Goal: Book appointment/travel/reservation

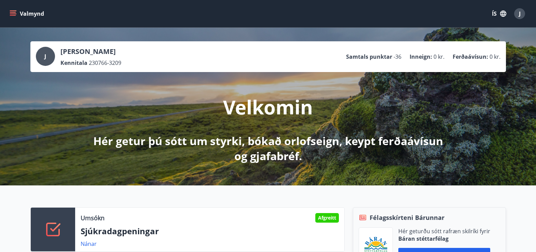
click at [13, 12] on icon "menu" at bounding box center [13, 13] width 7 height 7
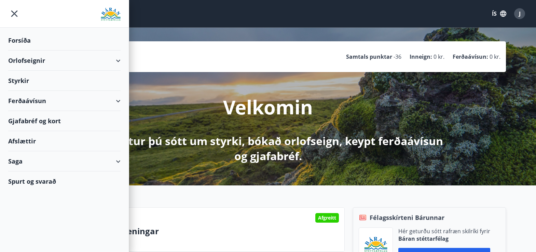
click at [17, 60] on div "Orlofseignir" at bounding box center [64, 61] width 112 height 20
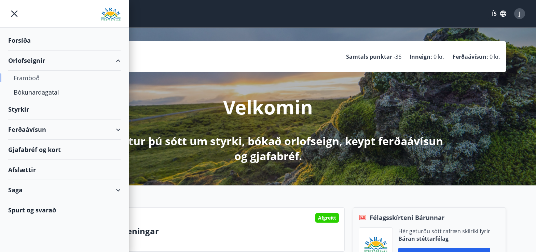
click at [27, 79] on div "Framboð" at bounding box center [65, 78] width 102 height 14
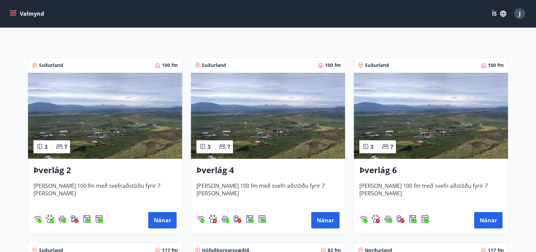
scroll to position [103, 0]
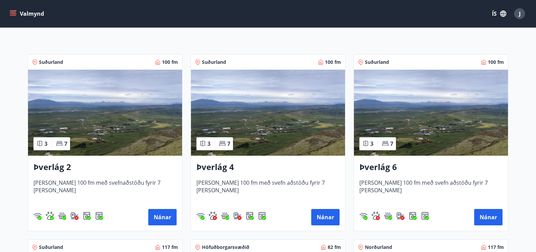
click at [103, 127] on img at bounding box center [105, 113] width 154 height 86
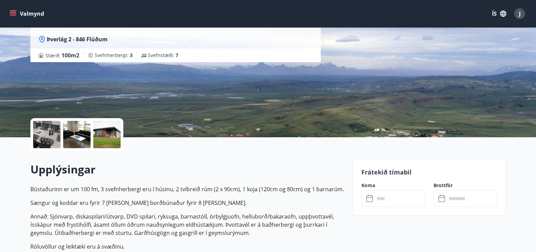
scroll to position [68, 0]
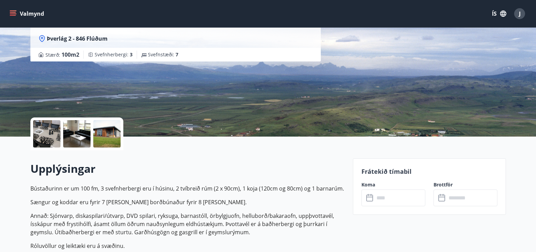
click at [370, 200] on icon at bounding box center [371, 198] width 8 height 8
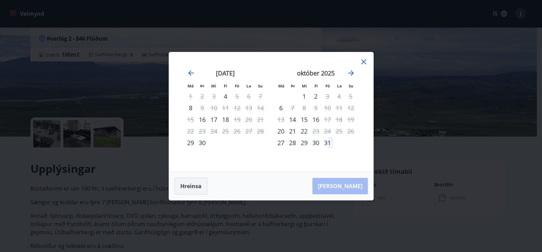
click at [193, 187] on button "Hreinsa" at bounding box center [190, 186] width 33 height 17
click at [351, 71] on icon "Move forward to switch to the next month." at bounding box center [350, 72] width 5 height 5
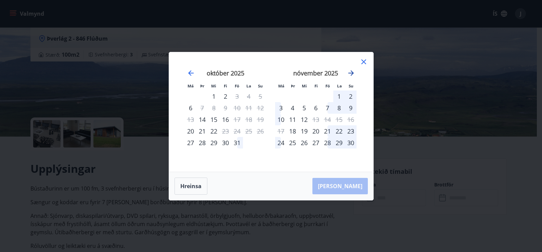
click at [351, 72] on icon "Move forward to switch to the next month." at bounding box center [351, 73] width 8 height 8
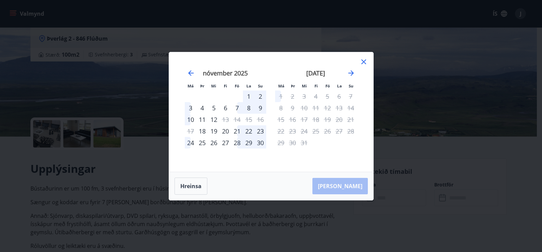
click at [238, 143] on div "28" at bounding box center [237, 143] width 12 height 12
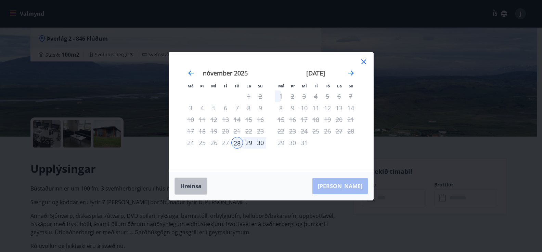
drag, startPoint x: 192, startPoint y: 185, endPoint x: 244, endPoint y: 111, distance: 90.9
click at [194, 180] on button "Hreinsa" at bounding box center [190, 186] width 33 height 17
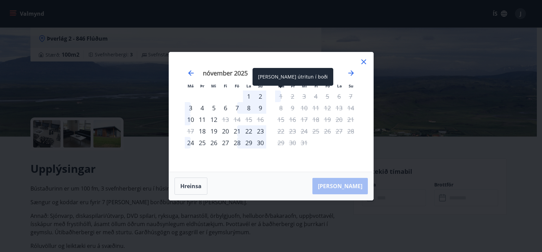
click at [278, 96] on div "1" at bounding box center [281, 97] width 12 height 12
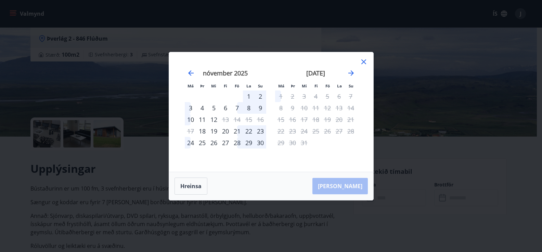
click at [364, 62] on icon at bounding box center [363, 62] width 8 height 8
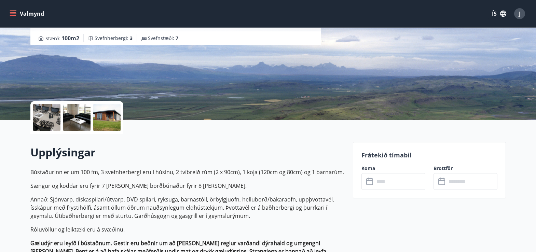
scroll to position [0, 0]
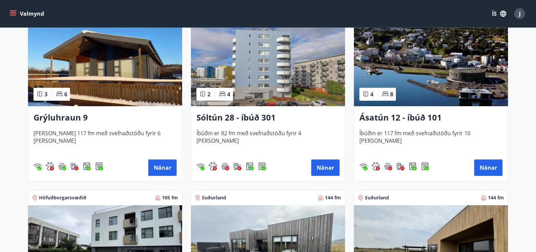
scroll to position [308, 0]
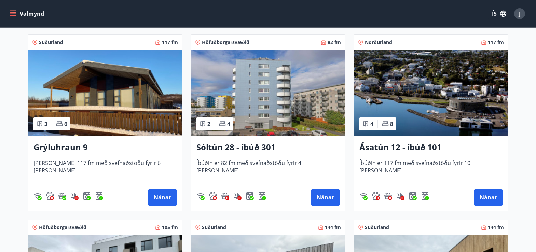
click at [261, 89] on img at bounding box center [268, 93] width 154 height 86
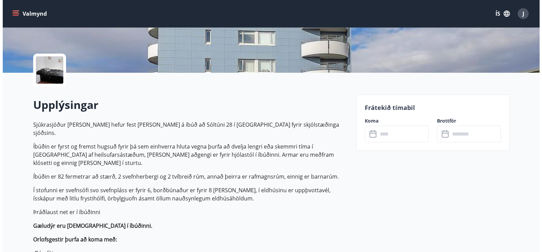
scroll to position [137, 0]
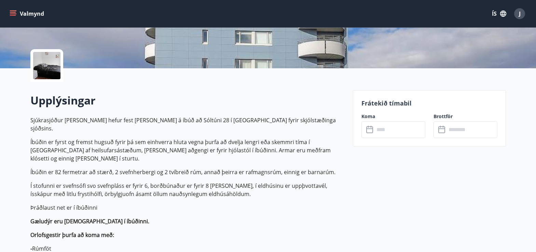
click at [369, 131] on icon at bounding box center [371, 130] width 8 height 8
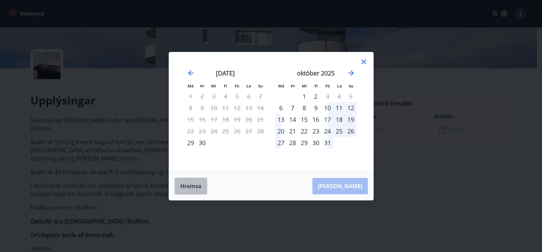
click at [194, 188] on button "Hreinsa" at bounding box center [190, 186] width 33 height 17
click at [349, 72] on icon "Move forward to switch to the next month." at bounding box center [351, 73] width 8 height 8
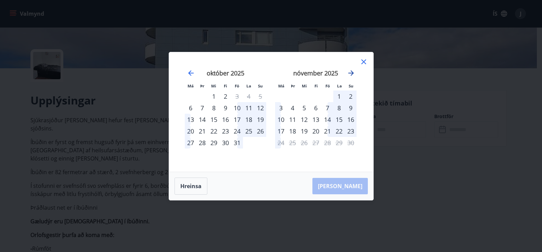
click at [349, 72] on icon "Move forward to switch to the next month." at bounding box center [351, 73] width 8 height 8
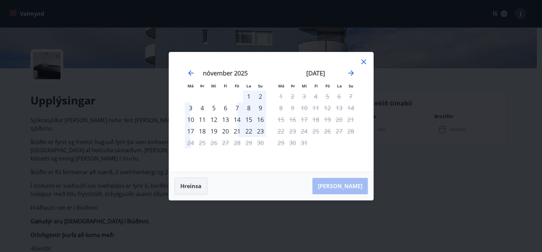
click at [189, 187] on button "Hreinsa" at bounding box center [190, 186] width 33 height 17
click at [190, 131] on div "[PERSON_NAME] útritun í boði" at bounding box center [202, 124] width 81 height 18
click at [225, 133] on div "20" at bounding box center [226, 131] width 12 height 12
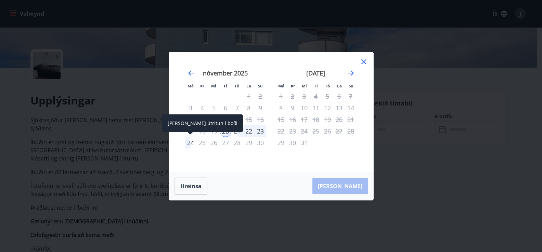
click at [190, 142] on div "24" at bounding box center [191, 143] width 12 height 12
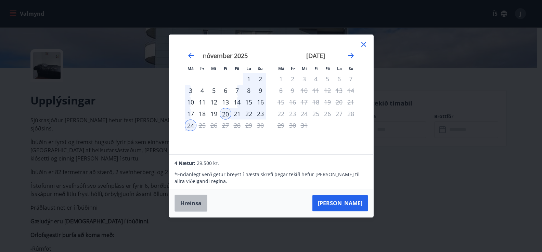
click at [190, 202] on button "Hreinsa" at bounding box center [190, 203] width 33 height 17
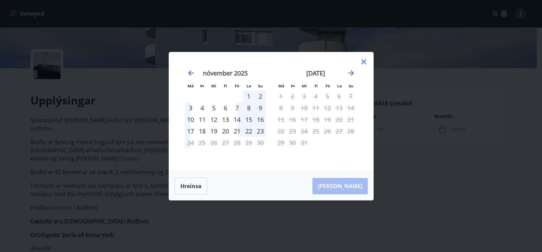
click at [245, 132] on div "22" at bounding box center [249, 131] width 12 height 12
click at [259, 130] on div "23" at bounding box center [260, 131] width 12 height 12
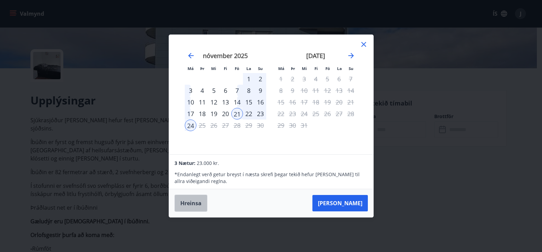
drag, startPoint x: 195, startPoint y: 206, endPoint x: 210, endPoint y: 174, distance: 35.2
click at [196, 205] on button "Hreinsa" at bounding box center [190, 203] width 33 height 17
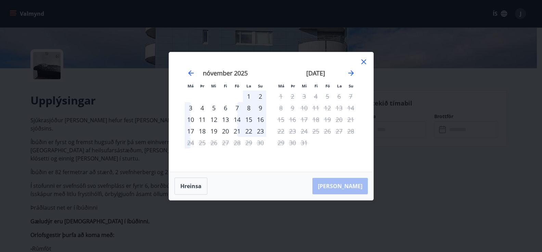
click at [228, 130] on div "20" at bounding box center [226, 131] width 12 height 12
click at [235, 129] on div "21" at bounding box center [237, 131] width 12 height 12
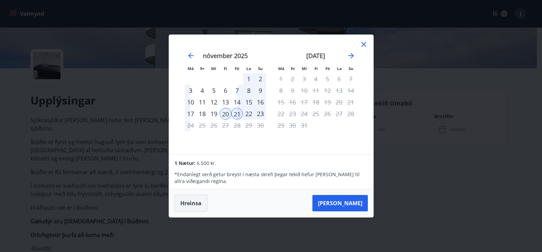
drag, startPoint x: 195, startPoint y: 202, endPoint x: 196, endPoint y: 198, distance: 4.2
click at [195, 202] on button "Hreinsa" at bounding box center [190, 203] width 33 height 17
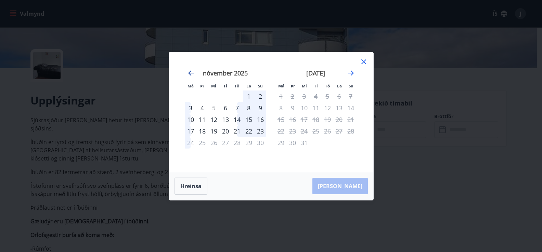
click at [190, 73] on icon "Move backward to switch to the previous month." at bounding box center [190, 72] width 5 height 5
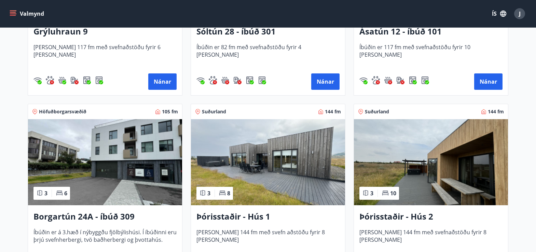
scroll to position [440, 0]
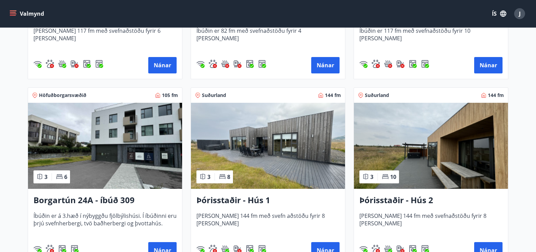
click at [97, 158] on img at bounding box center [105, 146] width 154 height 86
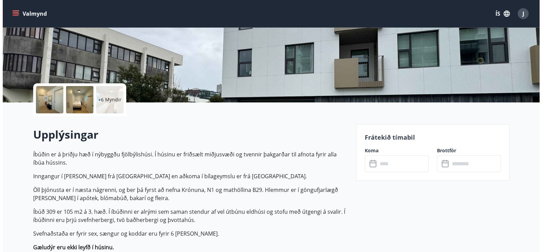
scroll to position [137, 0]
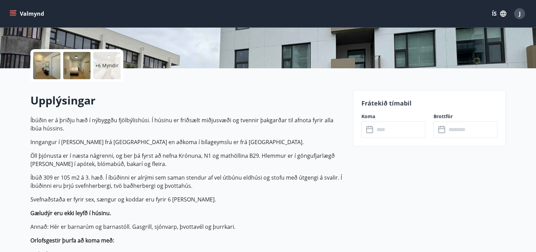
click at [369, 132] on icon at bounding box center [371, 130] width 8 height 8
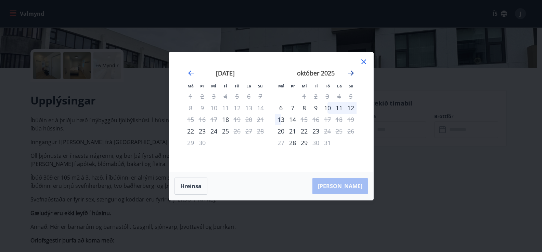
click at [351, 74] on icon "Move forward to switch to the next month." at bounding box center [350, 72] width 5 height 5
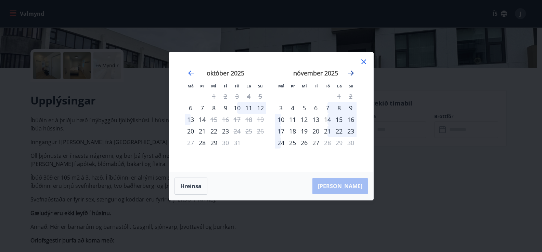
click at [351, 72] on icon "Move forward to switch to the next month." at bounding box center [351, 73] width 8 height 8
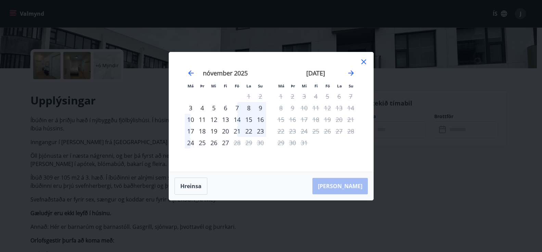
click at [259, 132] on div "23" at bounding box center [260, 131] width 12 height 12
click at [189, 189] on button "Hreinsa" at bounding box center [190, 186] width 33 height 17
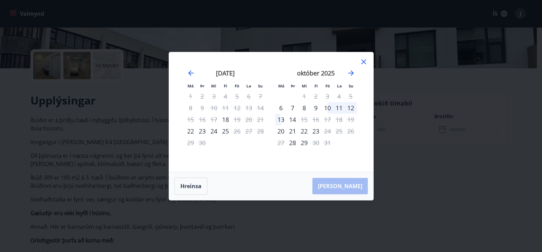
click at [356, 69] on div "október 2025" at bounding box center [315, 76] width 81 height 30
click at [351, 72] on icon "Move forward to switch to the next month." at bounding box center [351, 73] width 8 height 8
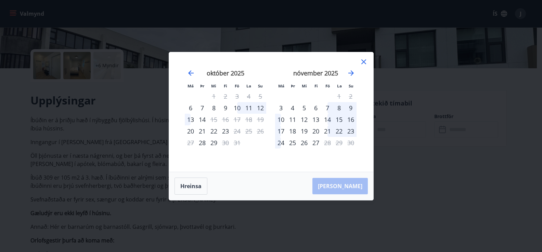
click at [351, 130] on div "23" at bounding box center [351, 131] width 12 height 12
click at [340, 132] on div "22" at bounding box center [339, 131] width 12 height 12
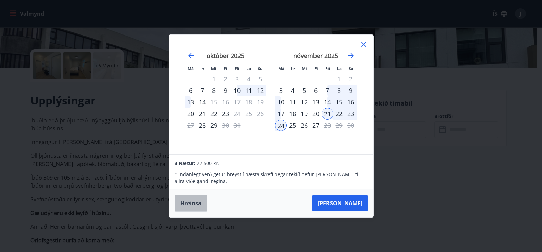
click at [185, 202] on button "Hreinsa" at bounding box center [190, 203] width 33 height 17
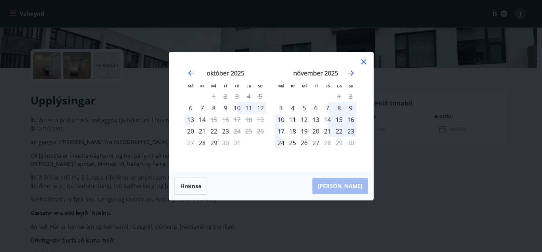
click at [280, 133] on div "17" at bounding box center [281, 131] width 12 height 12
click at [291, 133] on div "18" at bounding box center [293, 131] width 12 height 12
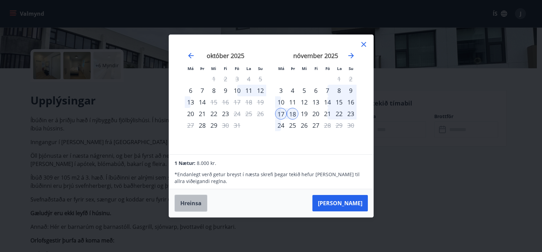
click at [200, 207] on button "Hreinsa" at bounding box center [190, 203] width 33 height 17
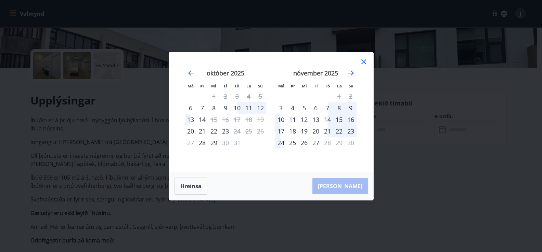
click at [294, 133] on div "18" at bounding box center [293, 131] width 12 height 12
click at [302, 130] on div "19" at bounding box center [304, 131] width 12 height 12
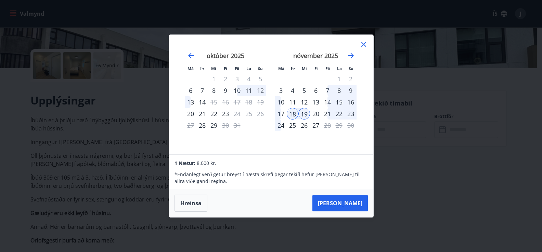
click at [364, 43] on icon at bounding box center [363, 44] width 5 height 5
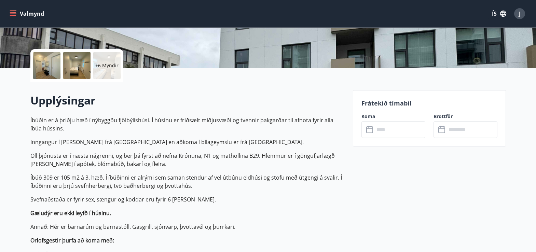
click at [369, 131] on icon at bounding box center [371, 130] width 8 height 8
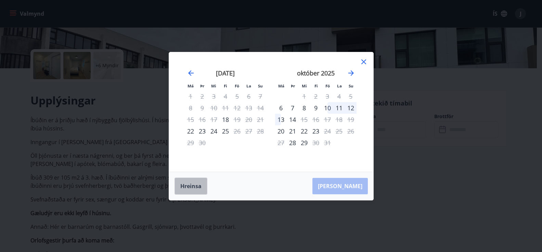
click at [192, 189] on button "Hreinsa" at bounding box center [190, 186] width 33 height 17
click at [350, 73] on icon "Move forward to switch to the next month." at bounding box center [351, 73] width 8 height 8
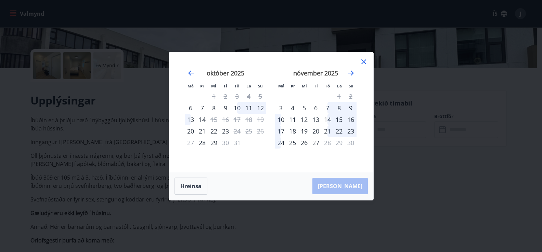
click at [314, 130] on div "20" at bounding box center [316, 131] width 12 height 12
click at [314, 144] on div "27" at bounding box center [316, 143] width 12 height 12
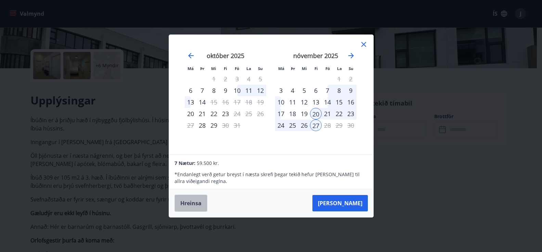
drag, startPoint x: 196, startPoint y: 204, endPoint x: 282, endPoint y: 102, distance: 133.4
click at [196, 203] on button "Hreinsa" at bounding box center [190, 203] width 33 height 17
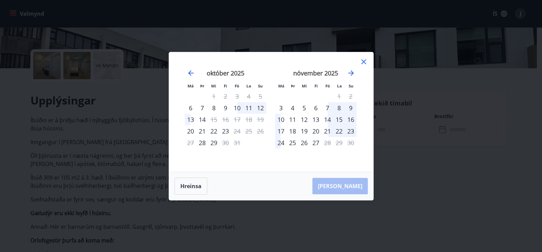
drag, startPoint x: 314, startPoint y: 132, endPoint x: 305, endPoint y: 141, distance: 12.1
click at [314, 132] on div "20" at bounding box center [316, 131] width 12 height 12
click at [305, 141] on div "26" at bounding box center [304, 143] width 12 height 12
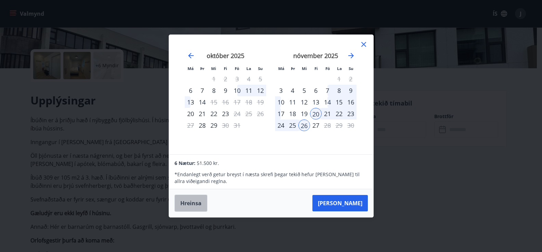
drag, startPoint x: 182, startPoint y: 204, endPoint x: 192, endPoint y: 183, distance: 24.2
click at [182, 204] on button "Hreinsa" at bounding box center [190, 203] width 33 height 17
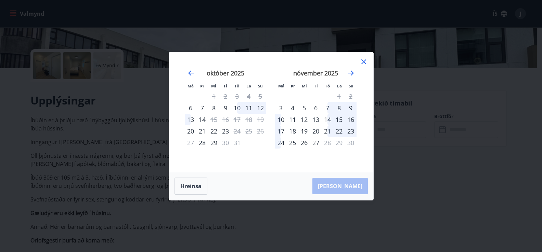
click at [314, 107] on div "6" at bounding box center [316, 108] width 12 height 12
click at [317, 127] on div "20" at bounding box center [316, 131] width 12 height 12
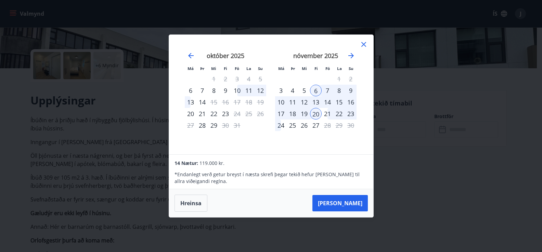
click at [191, 204] on button "Hreinsa" at bounding box center [190, 203] width 33 height 17
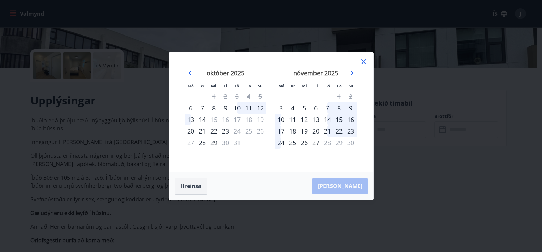
click at [190, 186] on button "Hreinsa" at bounding box center [190, 186] width 33 height 17
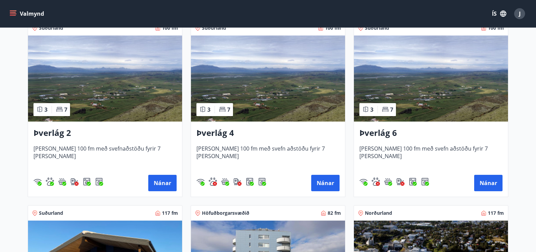
click at [102, 75] on img at bounding box center [105, 79] width 154 height 86
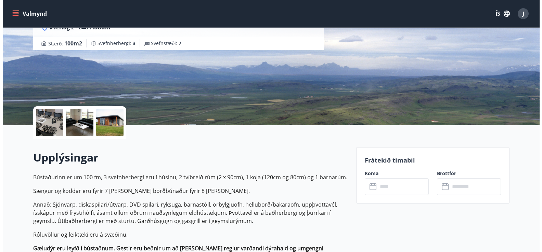
scroll to position [103, 0]
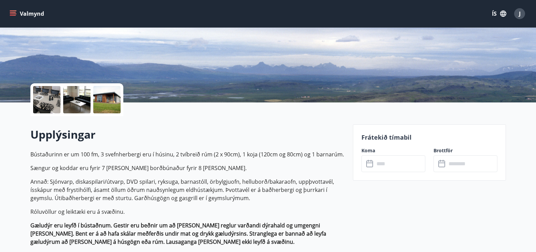
click at [372, 167] on icon at bounding box center [370, 164] width 7 height 7
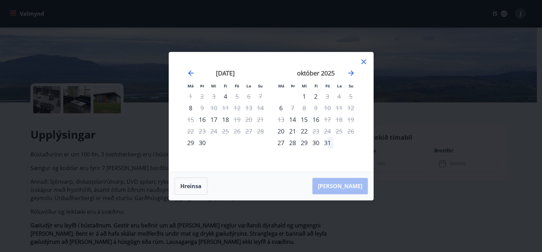
drag, startPoint x: 187, startPoint y: 188, endPoint x: 217, endPoint y: 162, distance: 39.5
click at [188, 188] on button "Hreinsa" at bounding box center [190, 186] width 33 height 17
click at [353, 73] on icon "Move forward to switch to the next month." at bounding box center [350, 72] width 5 height 5
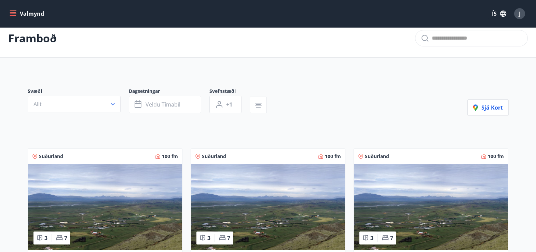
scroll to position [103, 0]
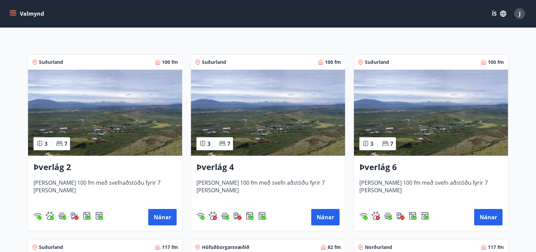
click at [437, 121] on img at bounding box center [431, 113] width 154 height 86
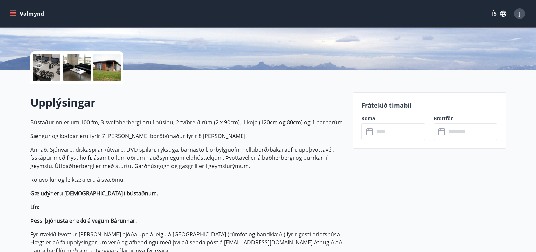
scroll to position [137, 0]
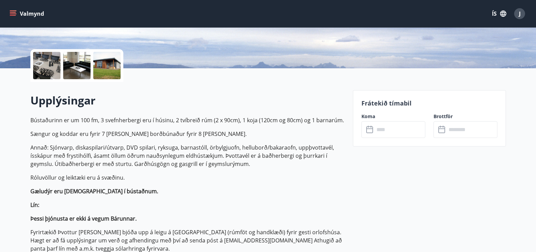
click at [370, 129] on icon at bounding box center [371, 130] width 8 height 8
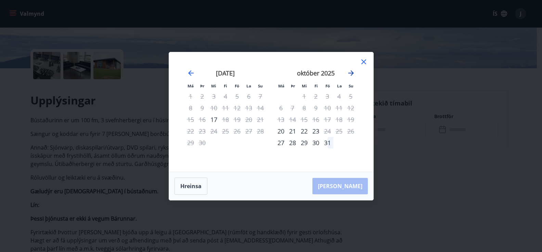
click at [353, 72] on icon "Move forward to switch to the next month." at bounding box center [351, 73] width 8 height 8
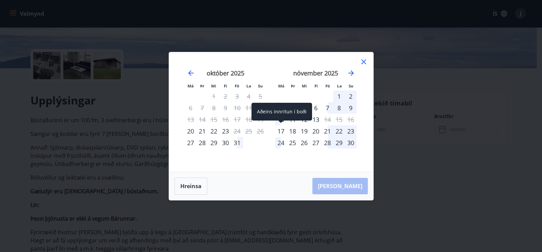
click at [282, 130] on div "17" at bounding box center [281, 131] width 12 height 12
click at [187, 189] on button "Hreinsa" at bounding box center [190, 186] width 33 height 17
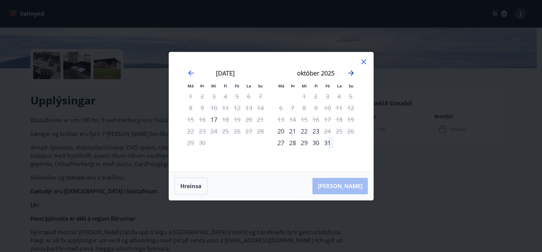
click at [354, 73] on icon "Move forward to switch to the next month." at bounding box center [351, 73] width 8 height 8
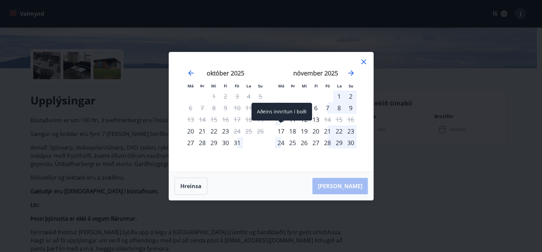
click at [281, 132] on div "17" at bounding box center [281, 131] width 12 height 12
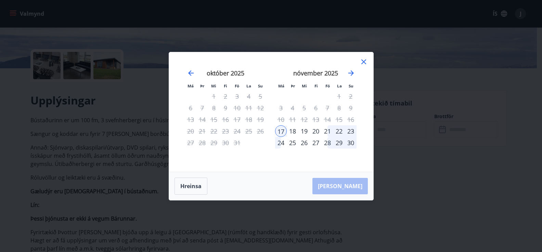
click at [351, 141] on div "30" at bounding box center [351, 143] width 12 height 12
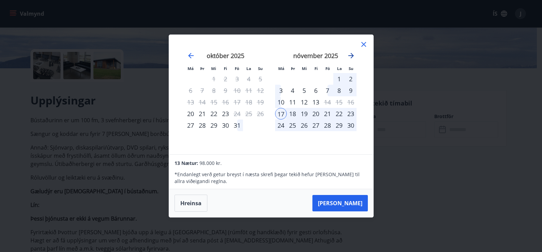
click at [352, 52] on icon "Move forward to switch to the next month." at bounding box center [351, 56] width 8 height 8
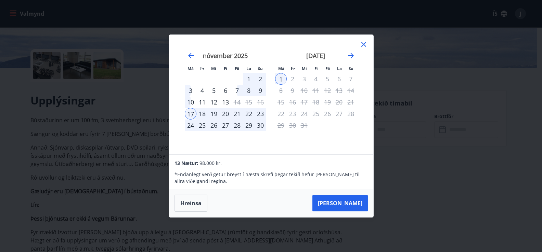
click at [365, 41] on icon at bounding box center [363, 44] width 8 height 8
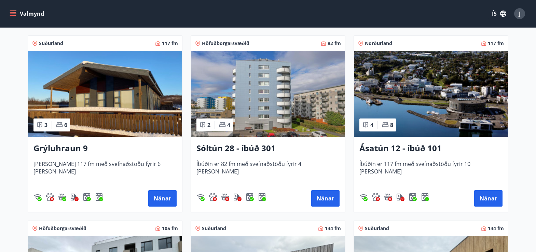
scroll to position [308, 0]
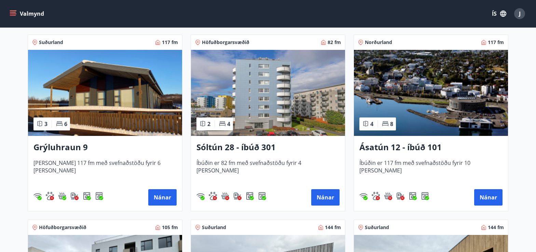
click at [103, 96] on img at bounding box center [105, 93] width 154 height 86
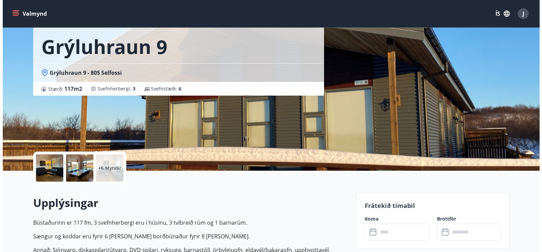
scroll to position [103, 0]
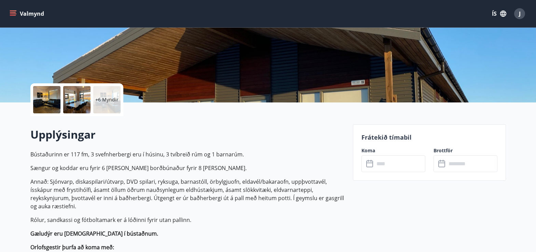
click at [369, 162] on icon at bounding box center [371, 164] width 8 height 8
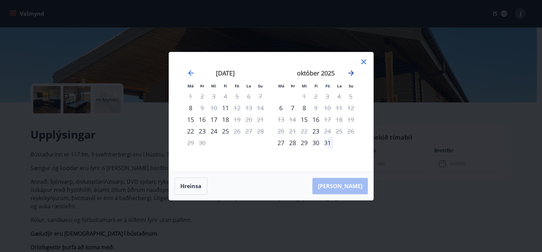
click at [354, 73] on icon "Move forward to switch to the next month." at bounding box center [351, 73] width 8 height 8
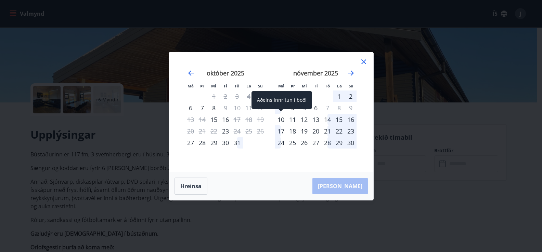
click at [279, 118] on div "10" at bounding box center [281, 120] width 12 height 12
click at [288, 119] on div "11" at bounding box center [293, 120] width 12 height 12
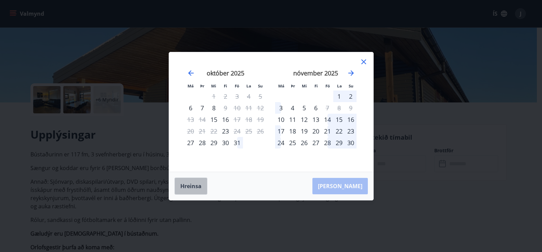
click at [187, 185] on button "Hreinsa" at bounding box center [190, 186] width 33 height 17
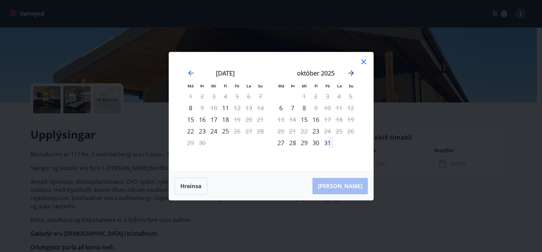
click at [351, 72] on icon "Move forward to switch to the next month." at bounding box center [351, 73] width 8 height 8
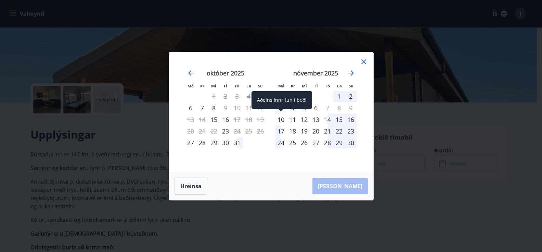
drag, startPoint x: 284, startPoint y: 117, endPoint x: 290, endPoint y: 118, distance: 5.3
click at [284, 117] on div "10" at bounding box center [281, 120] width 12 height 12
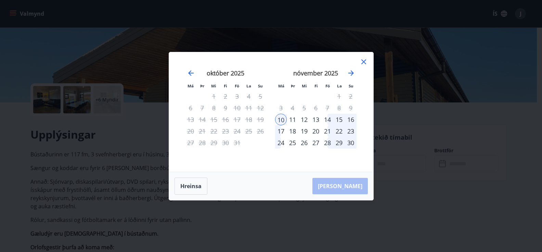
click at [352, 141] on div "30" at bounding box center [351, 143] width 12 height 12
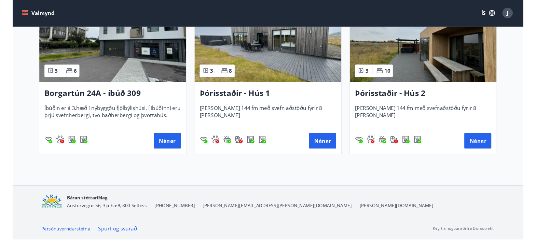
scroll to position [372, 0]
